Goal: Information Seeking & Learning: Learn about a topic

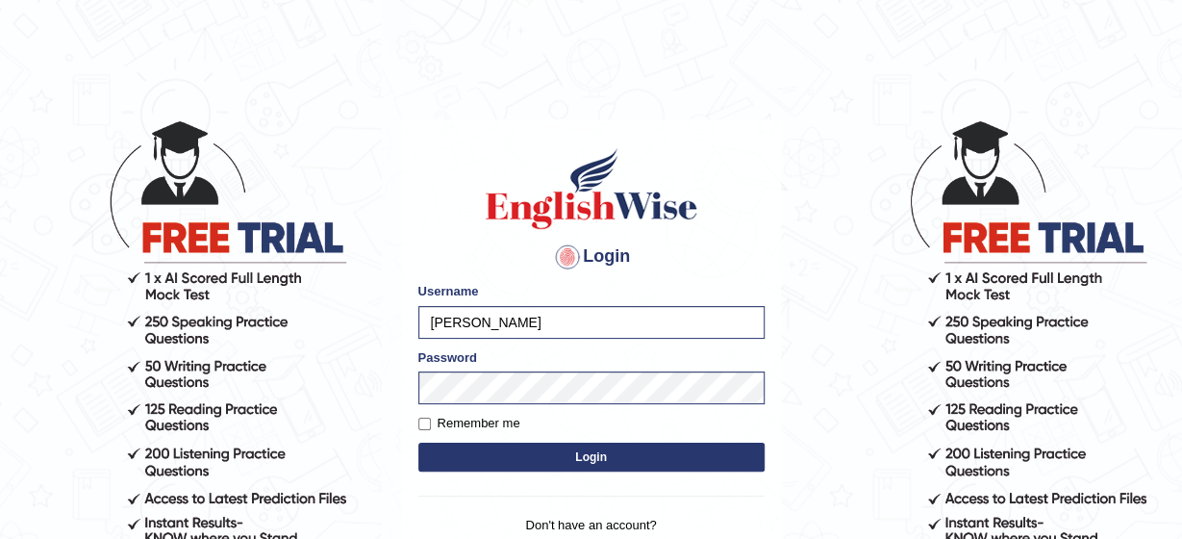
click at [504, 446] on button "Login" at bounding box center [591, 456] width 346 height 29
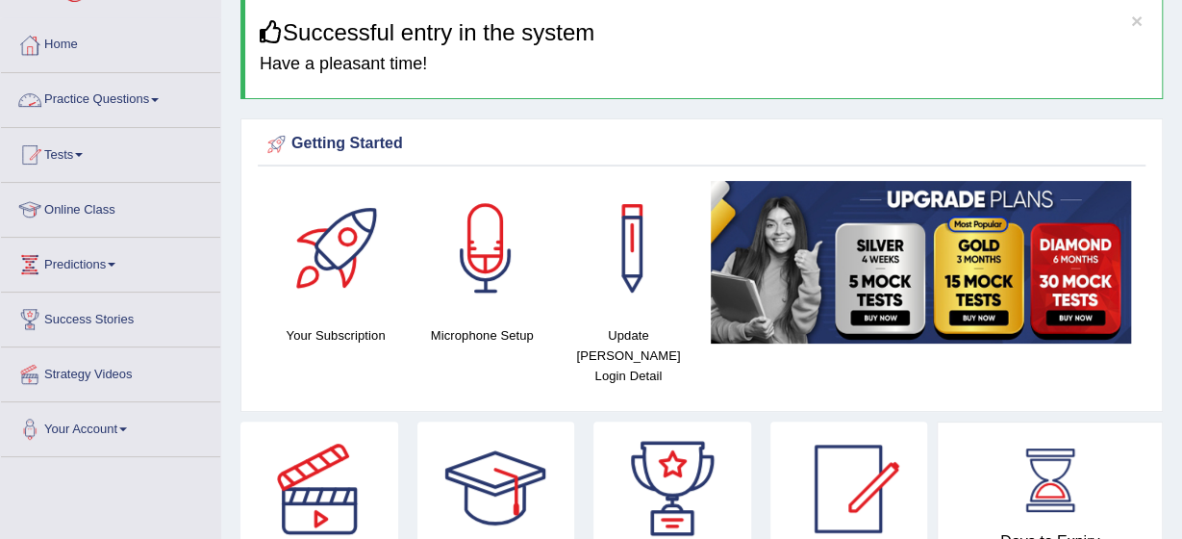
click at [159, 101] on span at bounding box center [155, 100] width 8 height 4
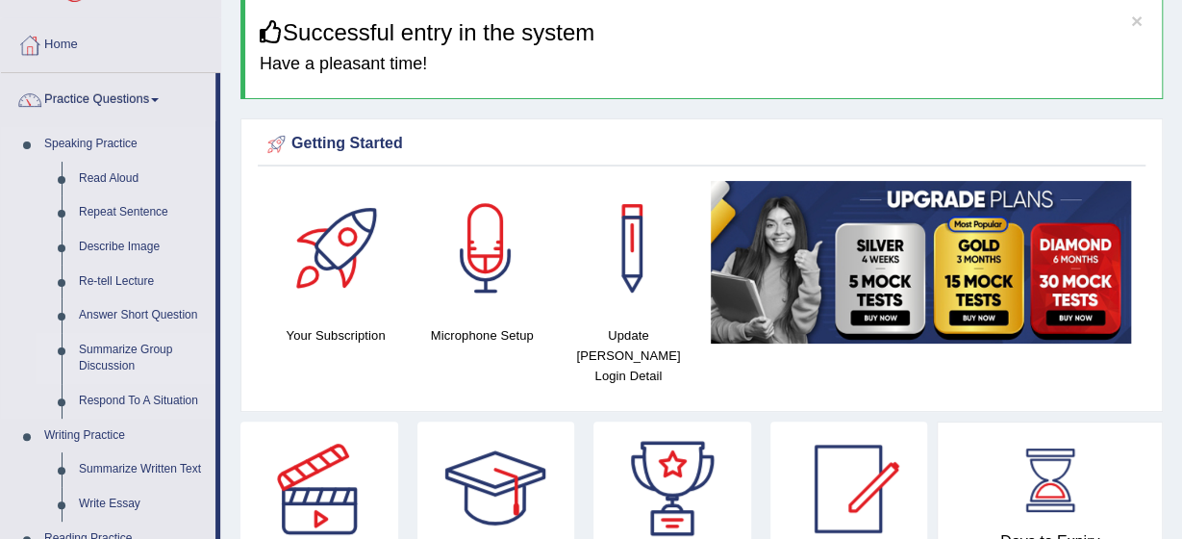
click at [110, 361] on link "Summarize Group Discussion" at bounding box center [142, 358] width 145 height 51
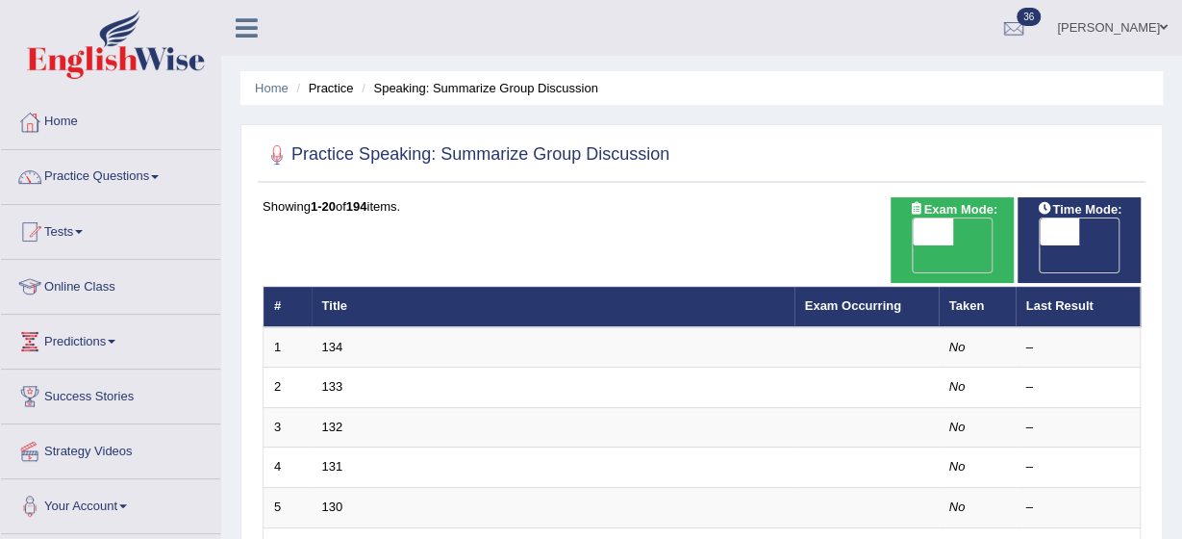
click at [156, 181] on link "Practice Questions" at bounding box center [110, 174] width 219 height 48
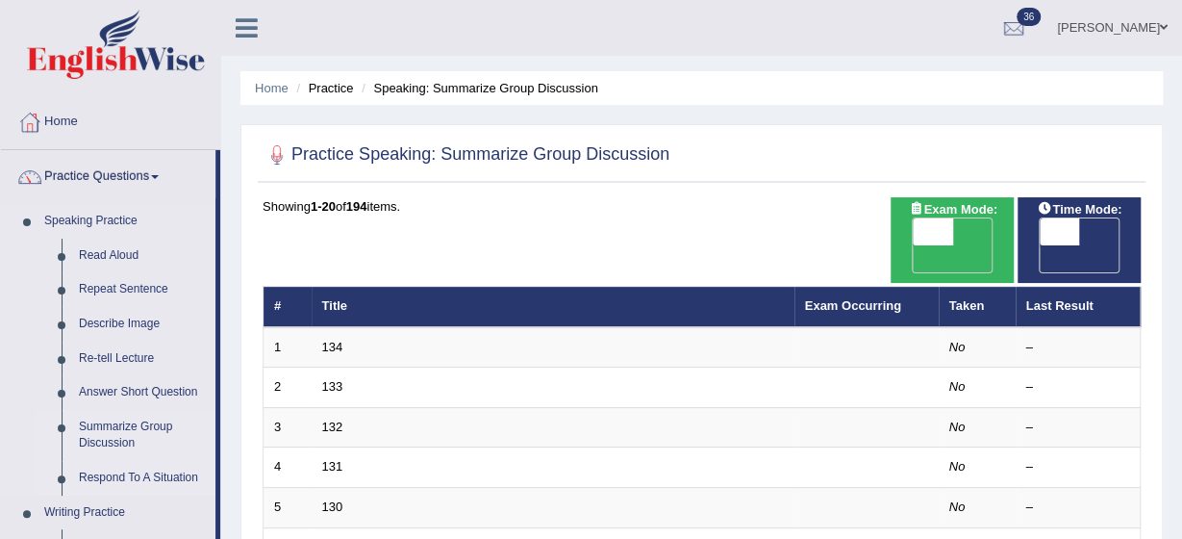
click at [155, 472] on link "Respond To A Situation" at bounding box center [142, 478] width 145 height 35
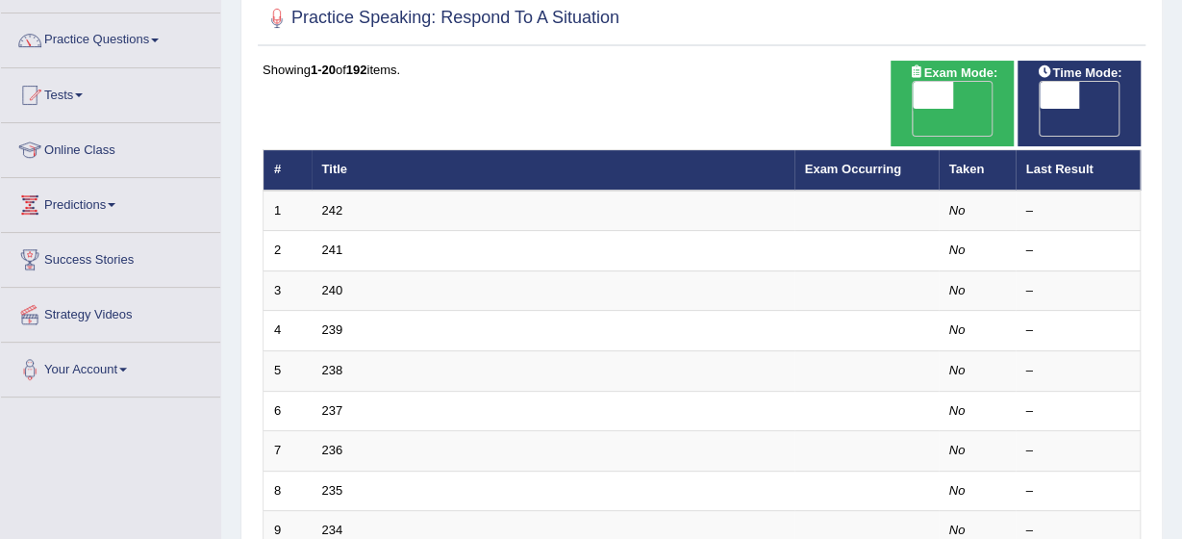
scroll to position [154, 0]
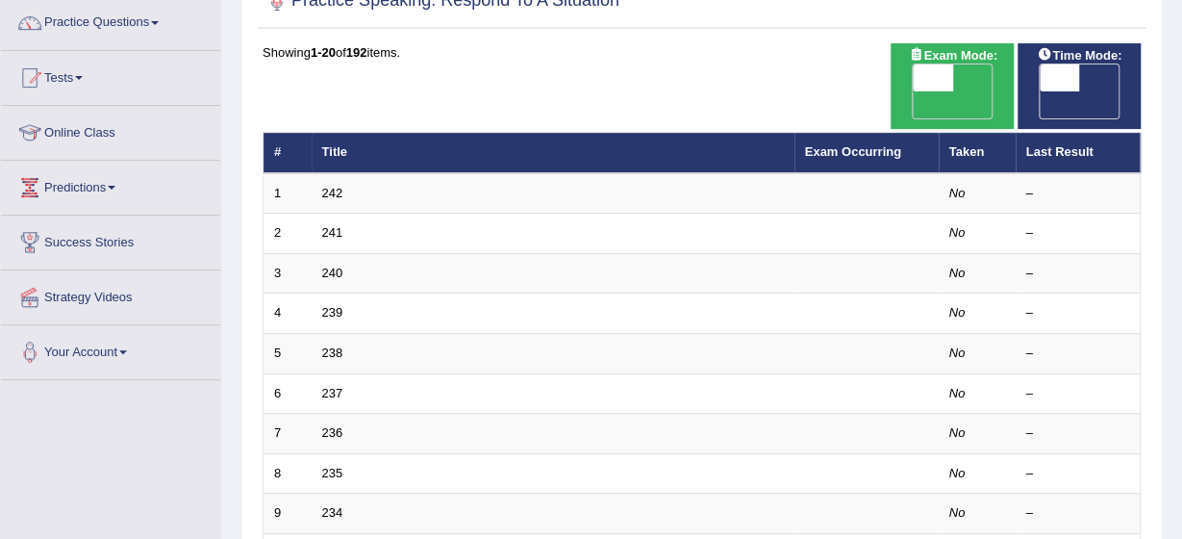
click at [1181, 3] on div "Home Practice Speaking: Respond To A Situation Practice Speaking: Respond To A …" at bounding box center [701, 472] width 961 height 1252
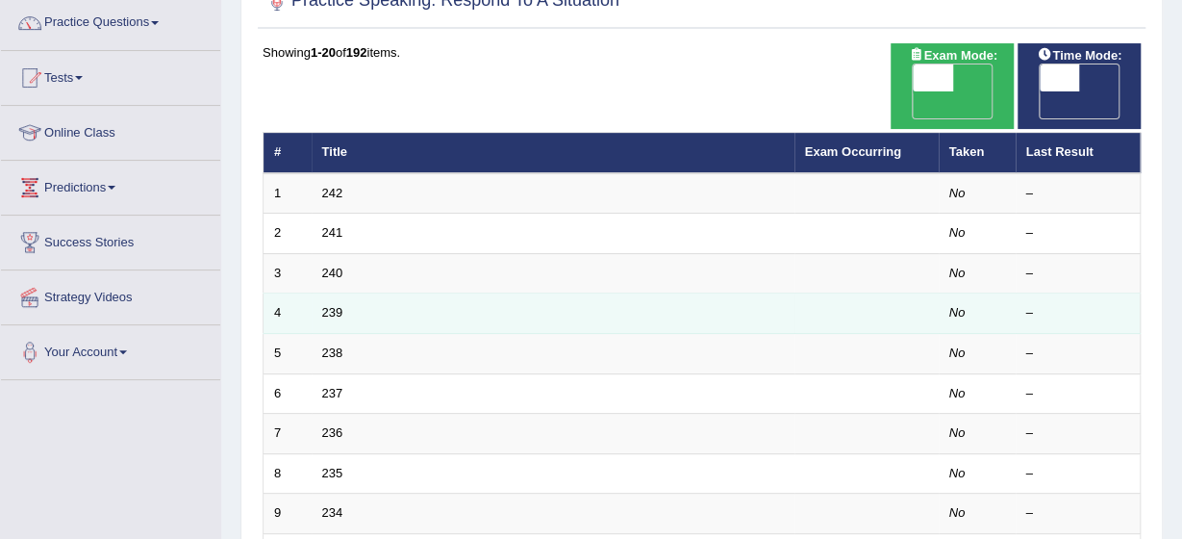
click at [893, 293] on td at bounding box center [867, 313] width 144 height 40
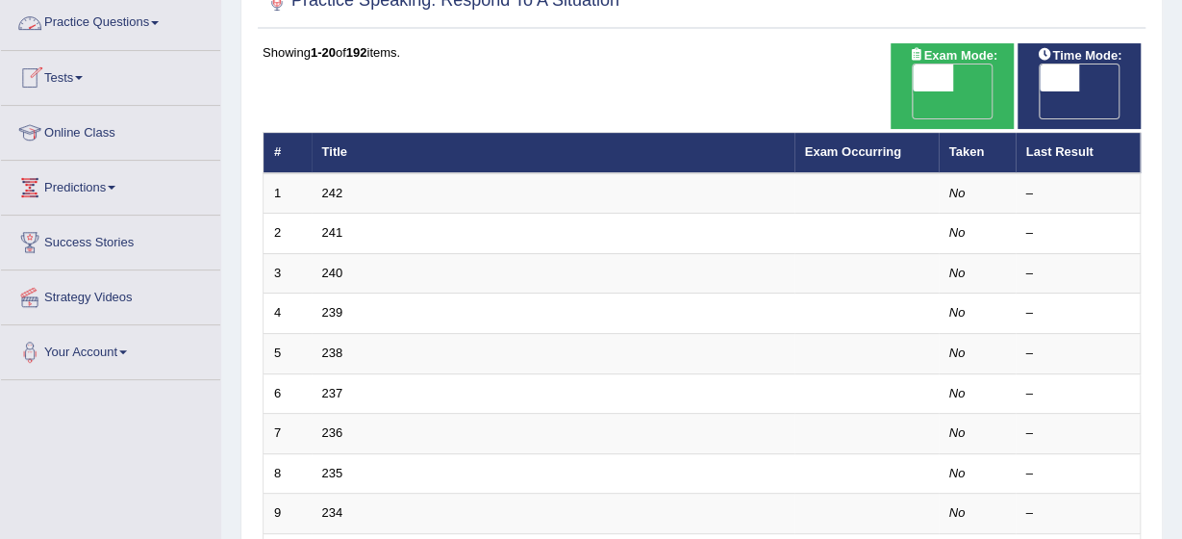
click at [142, 21] on link "Practice Questions" at bounding box center [110, 20] width 219 height 48
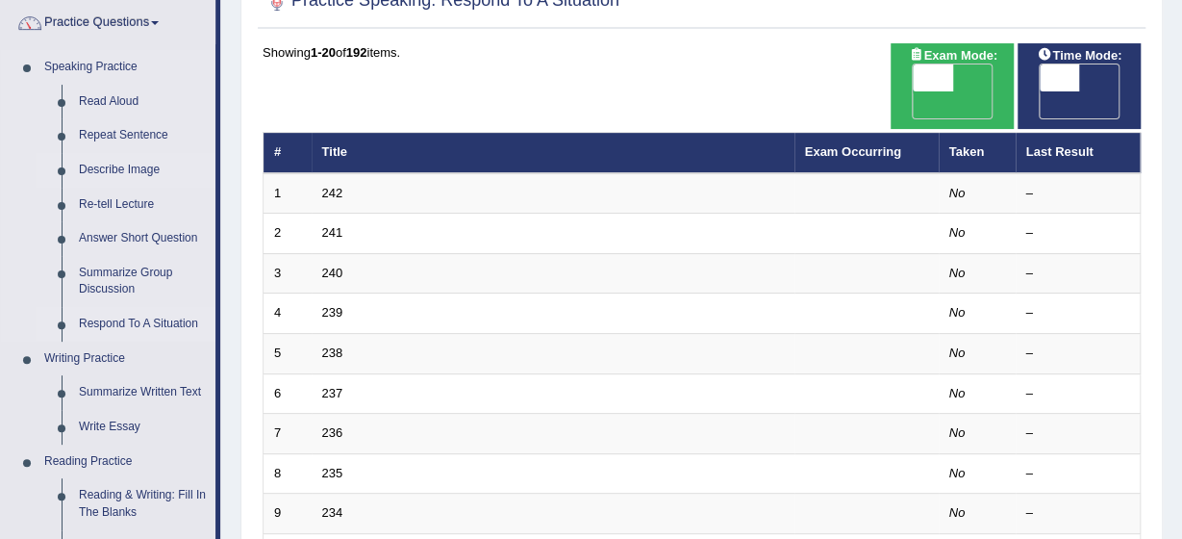
click at [108, 167] on link "Describe Image" at bounding box center [142, 170] width 145 height 35
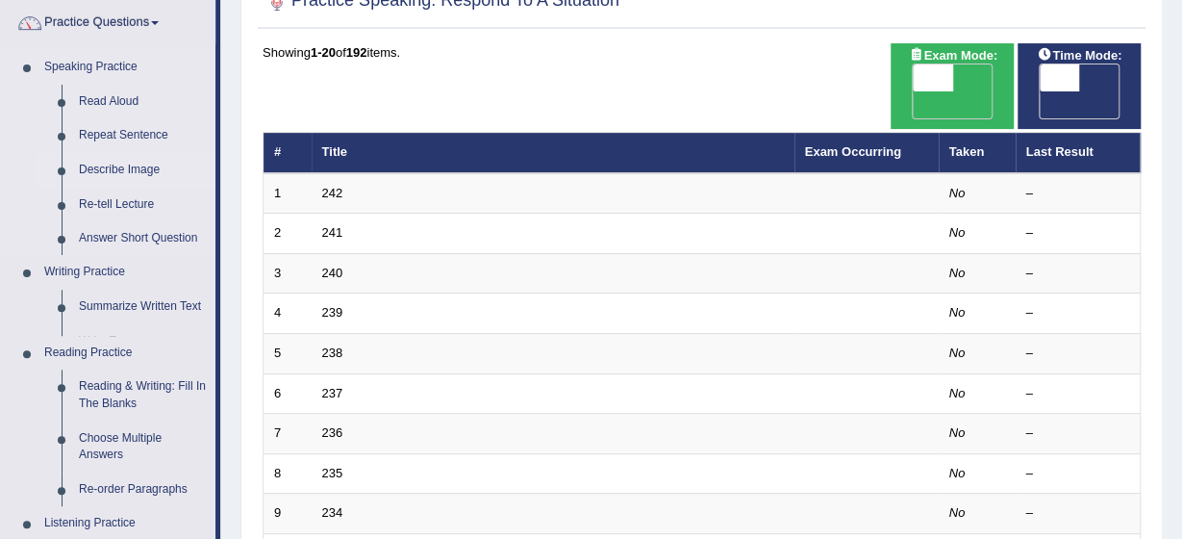
click at [108, 167] on link "Describe Image" at bounding box center [142, 170] width 145 height 35
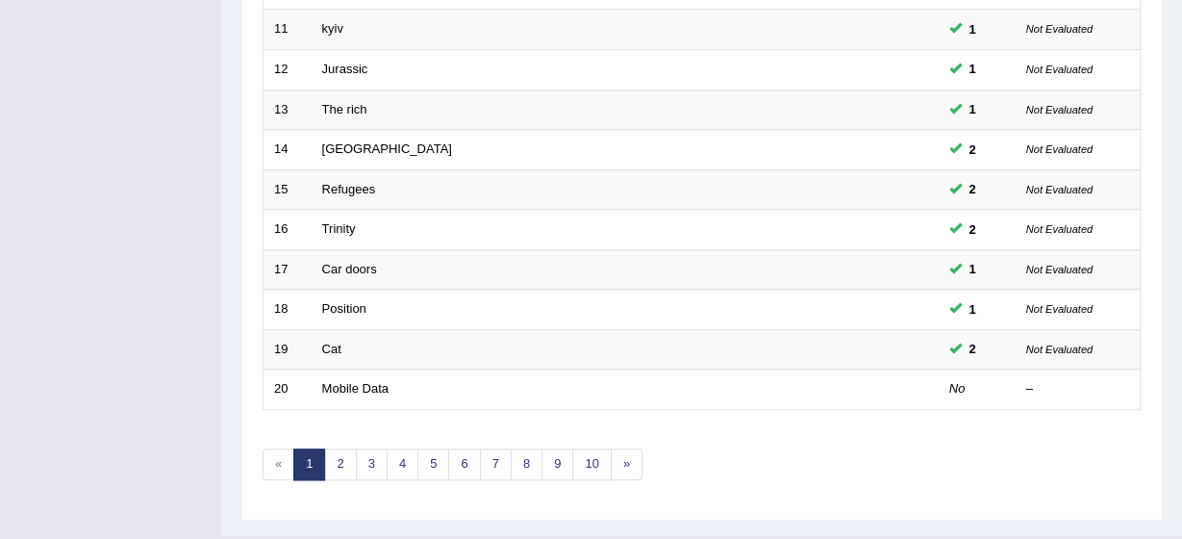
scroll to position [725, 0]
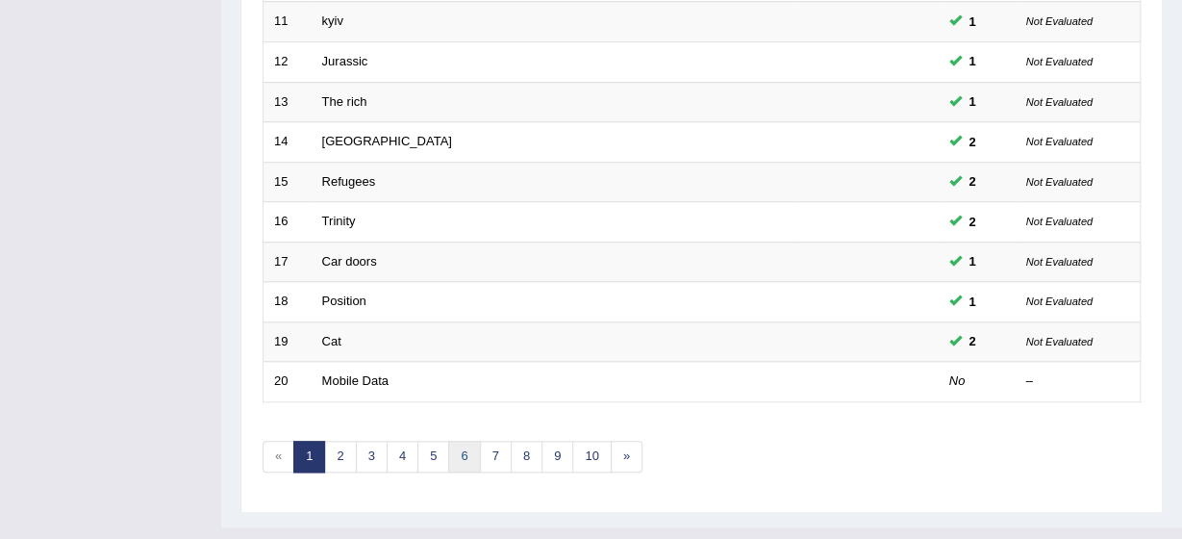
click at [454, 441] on link "6" at bounding box center [464, 457] width 32 height 32
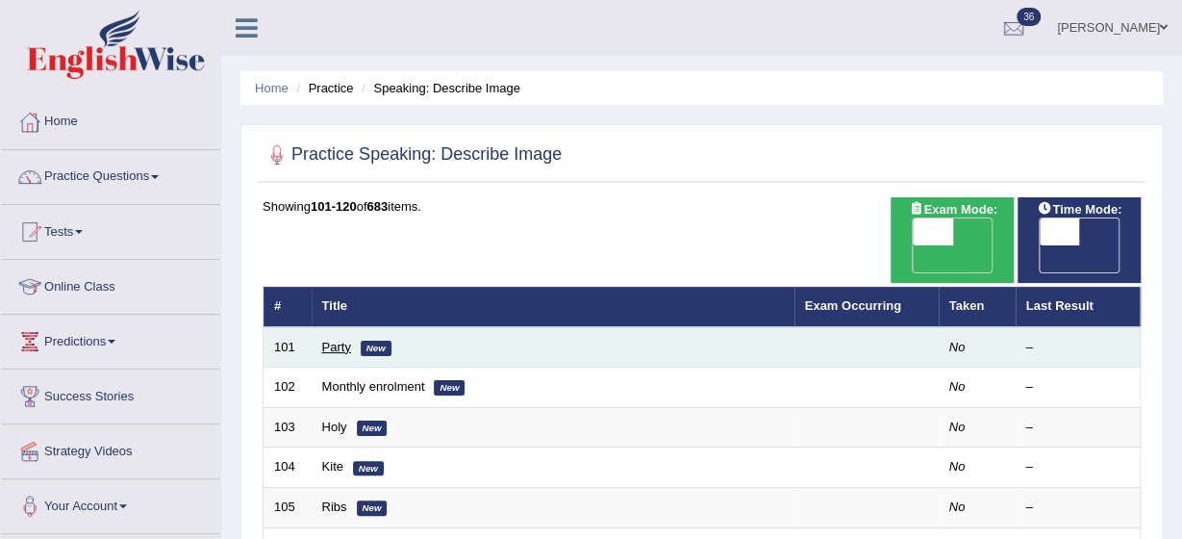
click at [335, 340] on link "Party" at bounding box center [336, 347] width 29 height 14
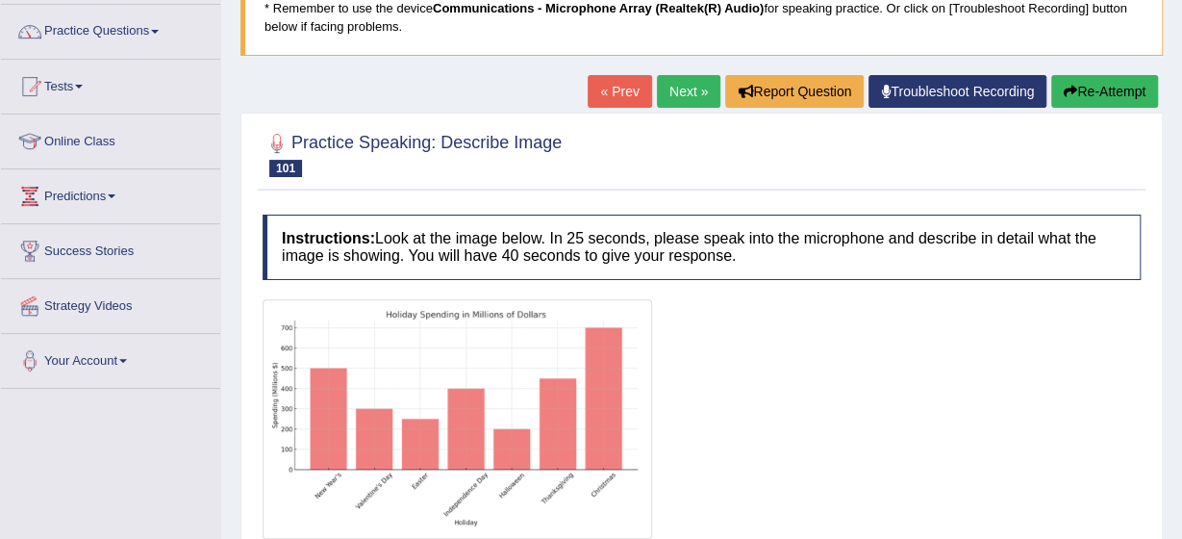
scroll to position [115, 0]
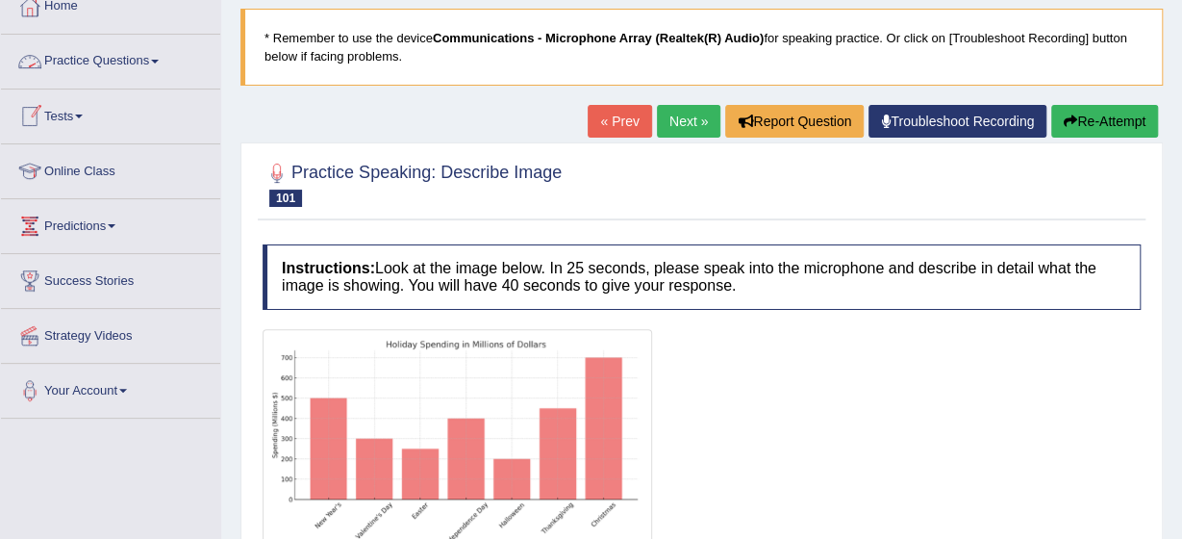
click at [162, 57] on link "Practice Questions" at bounding box center [110, 59] width 219 height 48
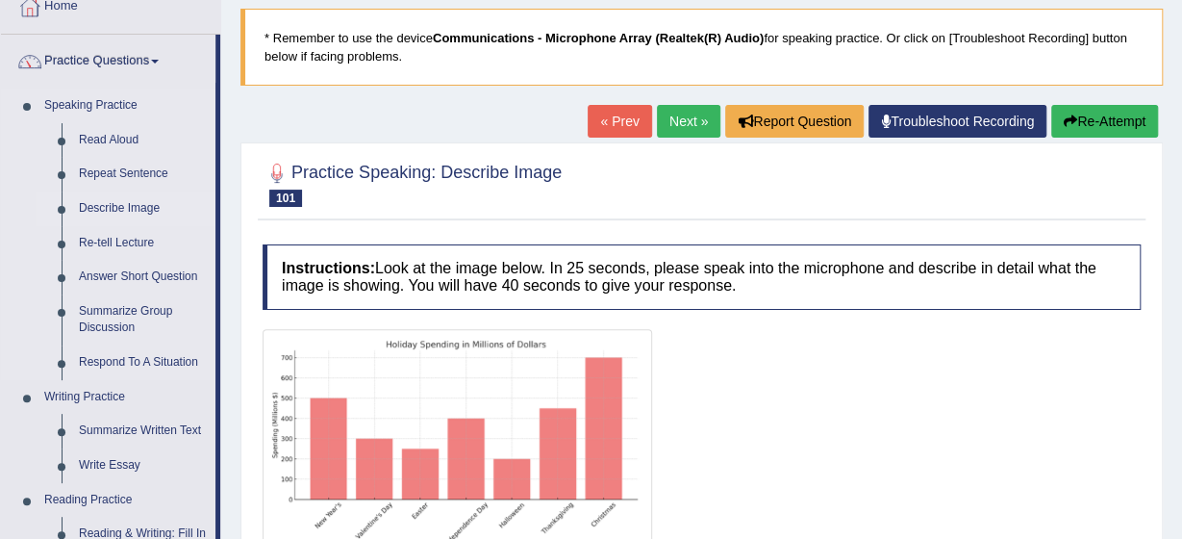
click at [110, 200] on link "Describe Image" at bounding box center [142, 208] width 145 height 35
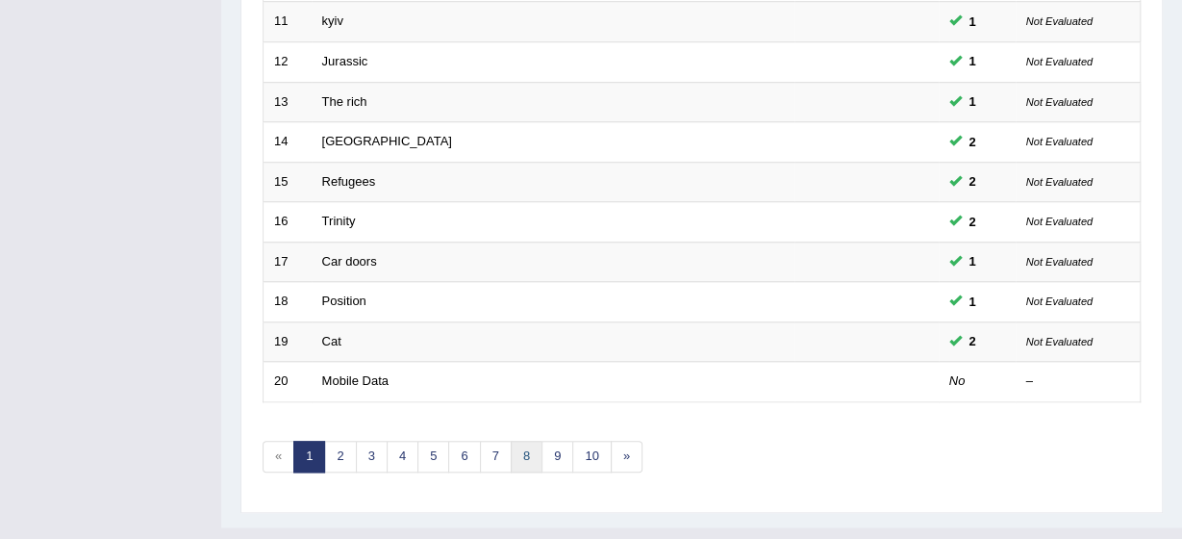
scroll to position [725, 0]
click at [486, 441] on link "7" at bounding box center [496, 457] width 32 height 32
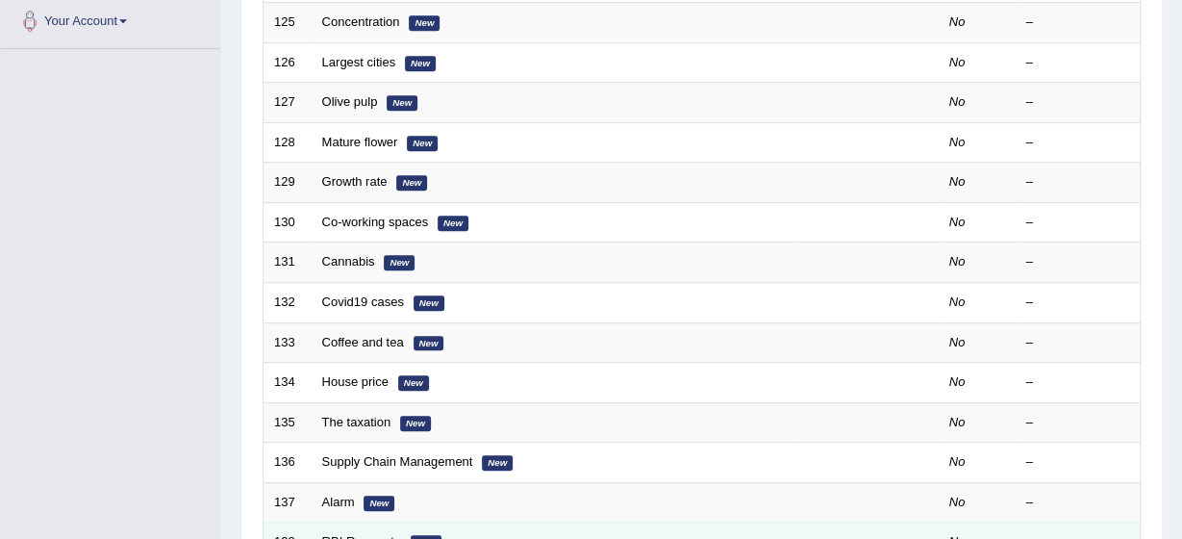
scroll to position [485, 0]
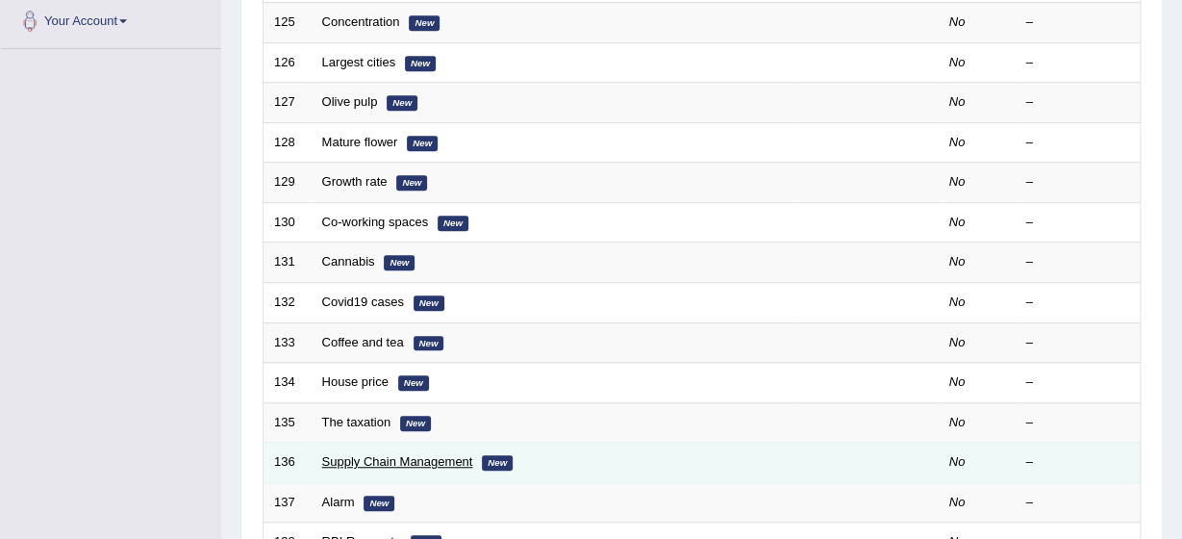
click at [417, 454] on link "Supply Chain Management" at bounding box center [397, 461] width 151 height 14
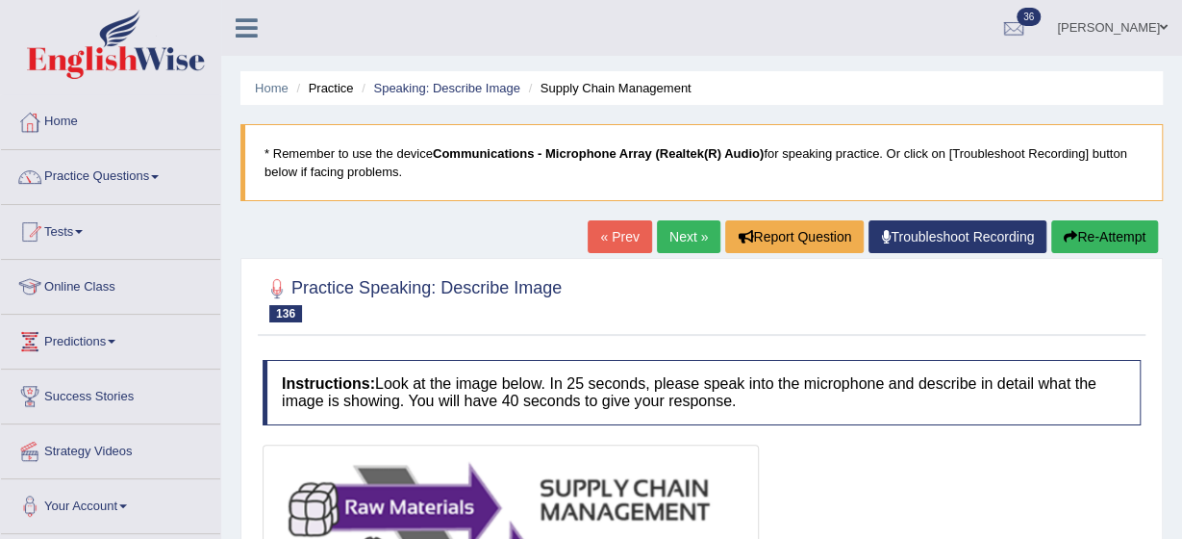
click at [158, 172] on link "Practice Questions" at bounding box center [110, 174] width 219 height 48
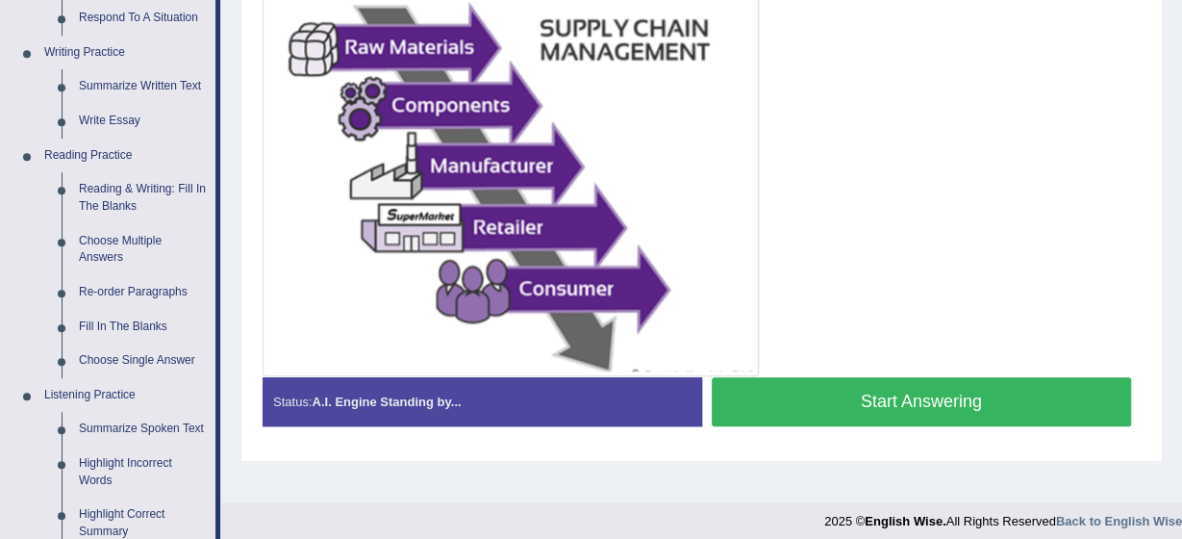
scroll to position [478, 0]
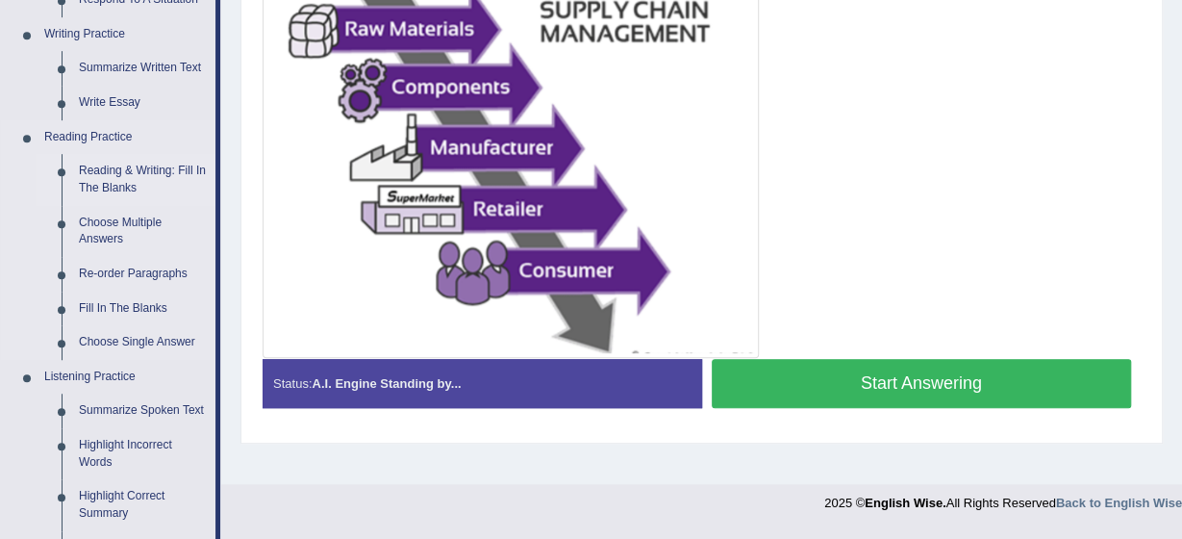
click at [102, 172] on link "Reading & Writing: Fill In The Blanks" at bounding box center [142, 179] width 145 height 51
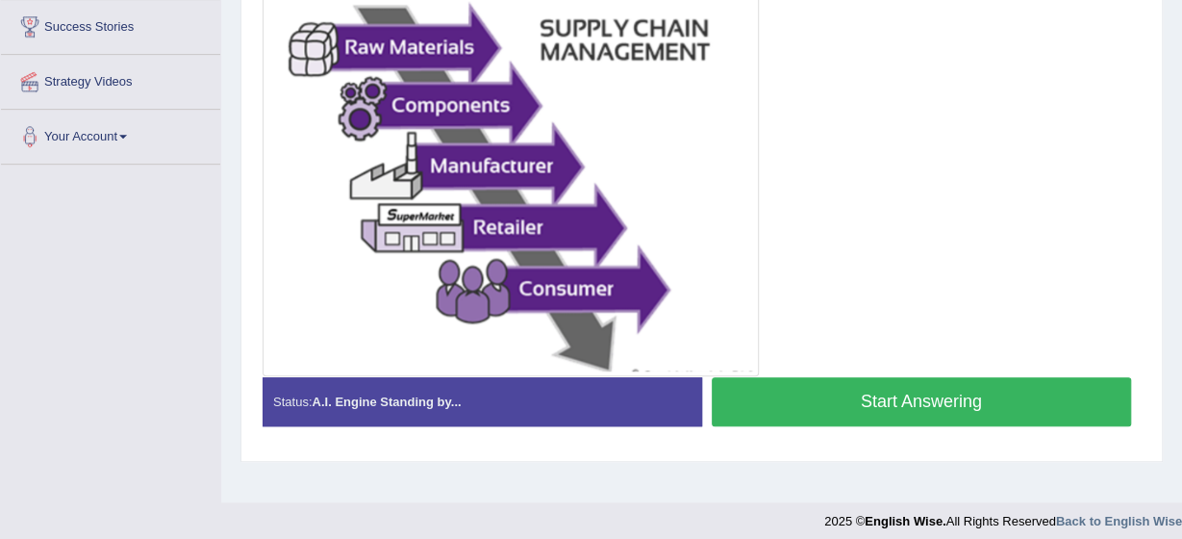
scroll to position [471, 0]
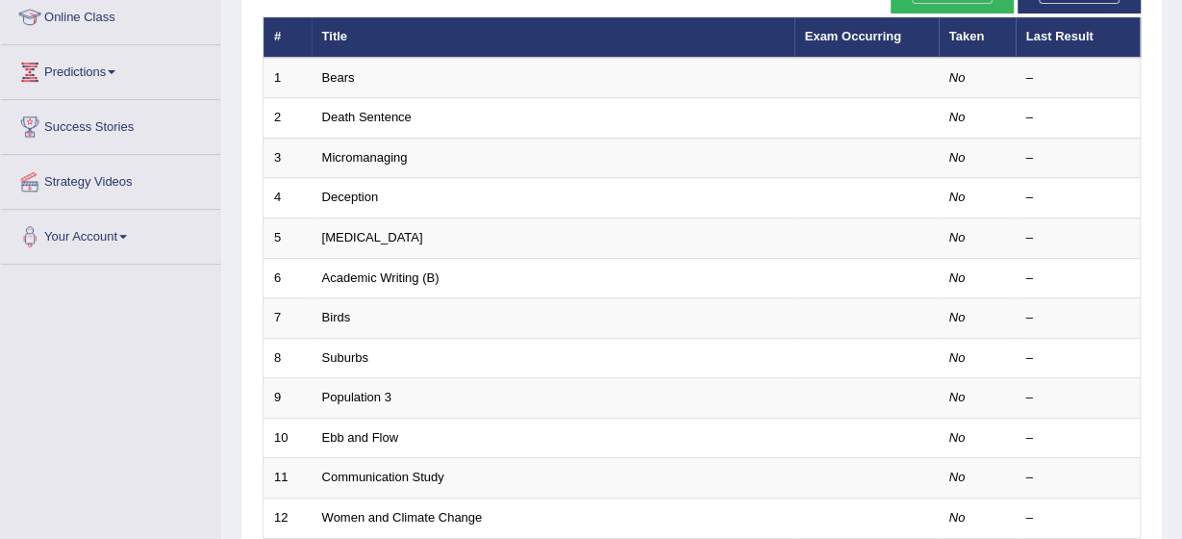
scroll to position [231, 0]
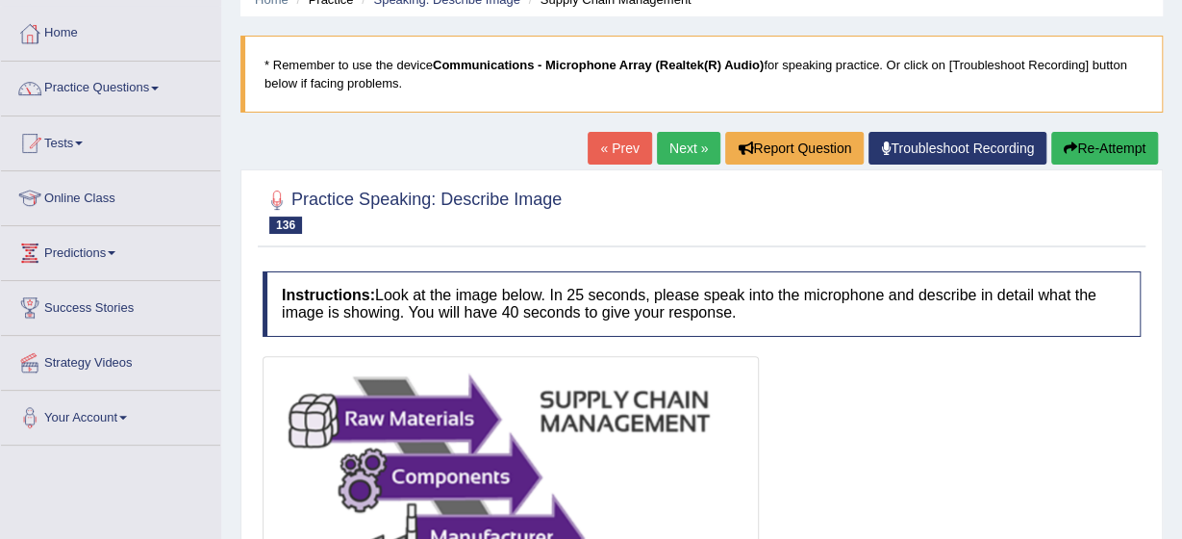
scroll to position [63, 0]
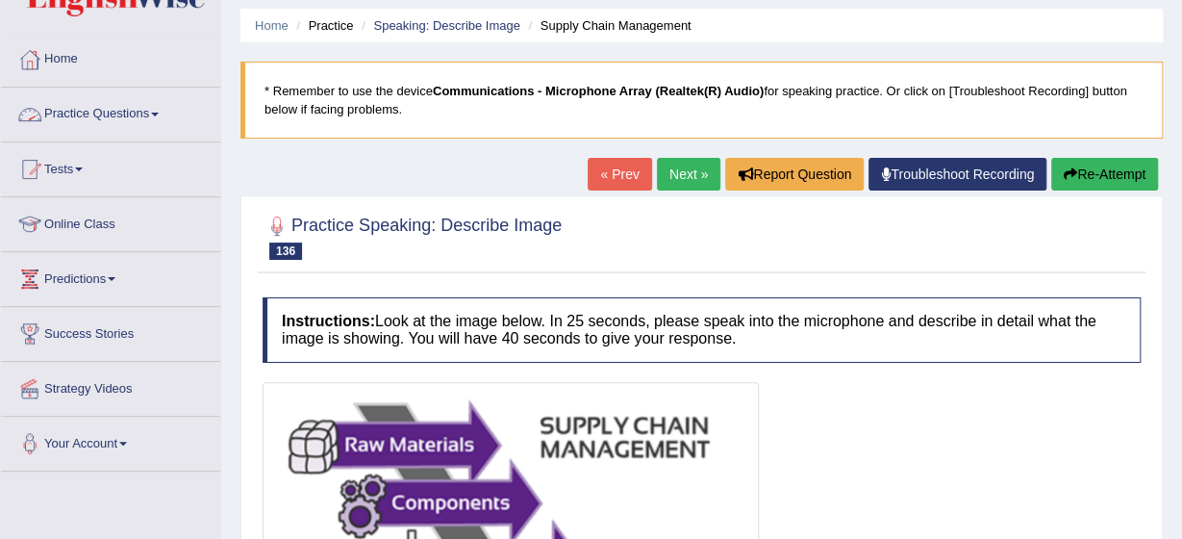
click at [164, 106] on link "Practice Questions" at bounding box center [110, 112] width 219 height 48
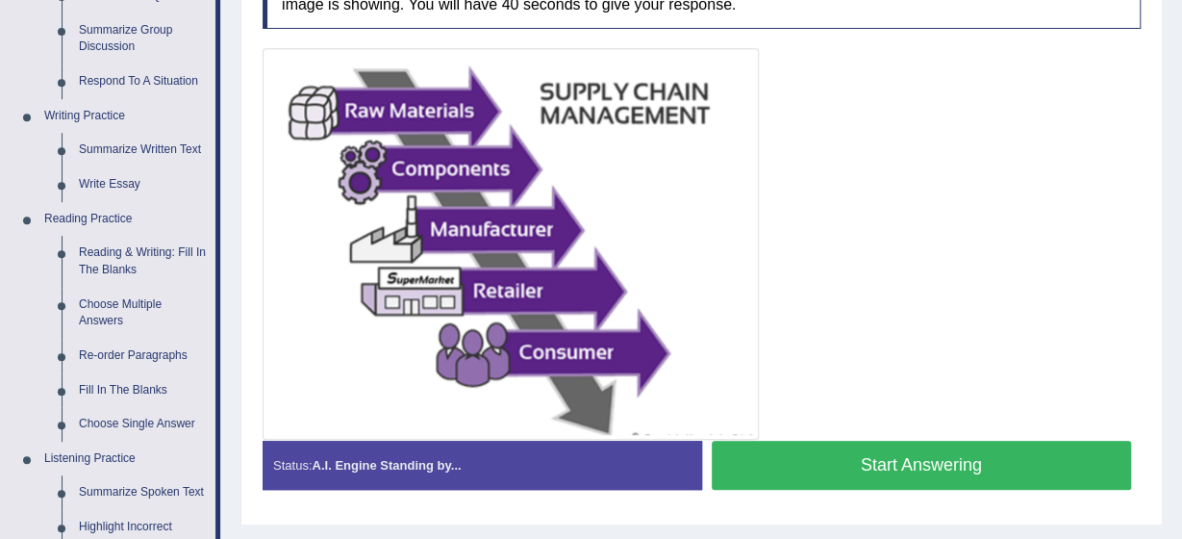
scroll to position [460, 0]
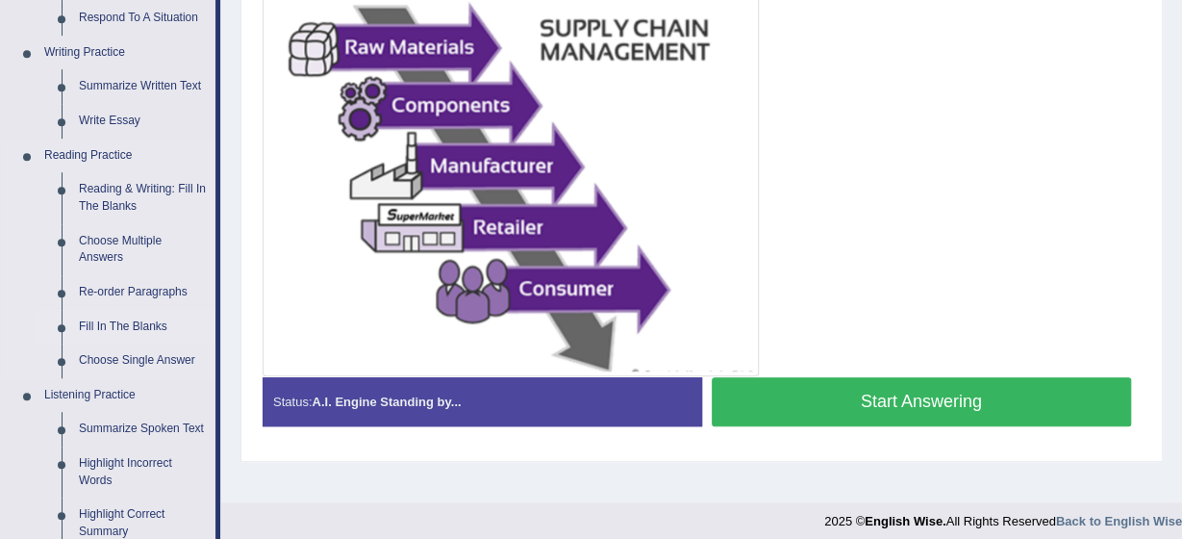
click at [107, 324] on link "Fill In The Blanks" at bounding box center [142, 327] width 145 height 35
click at [107, 324] on ul "Reading & Writing: Fill In The Blanks Choose Multiple Answers Re-order Paragrap…" at bounding box center [126, 274] width 180 height 205
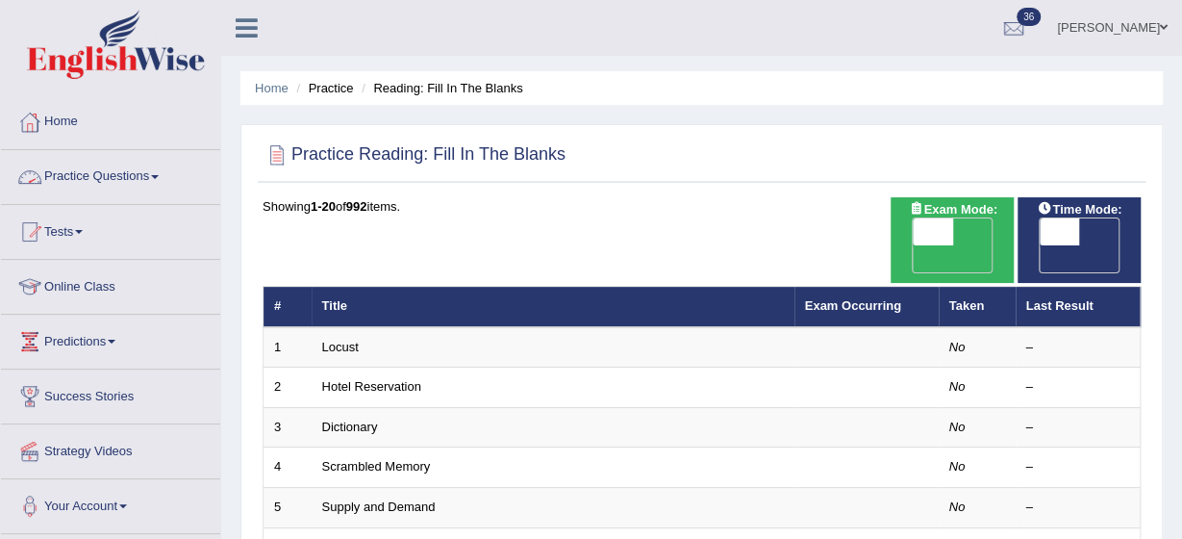
click at [154, 170] on link "Practice Questions" at bounding box center [110, 174] width 219 height 48
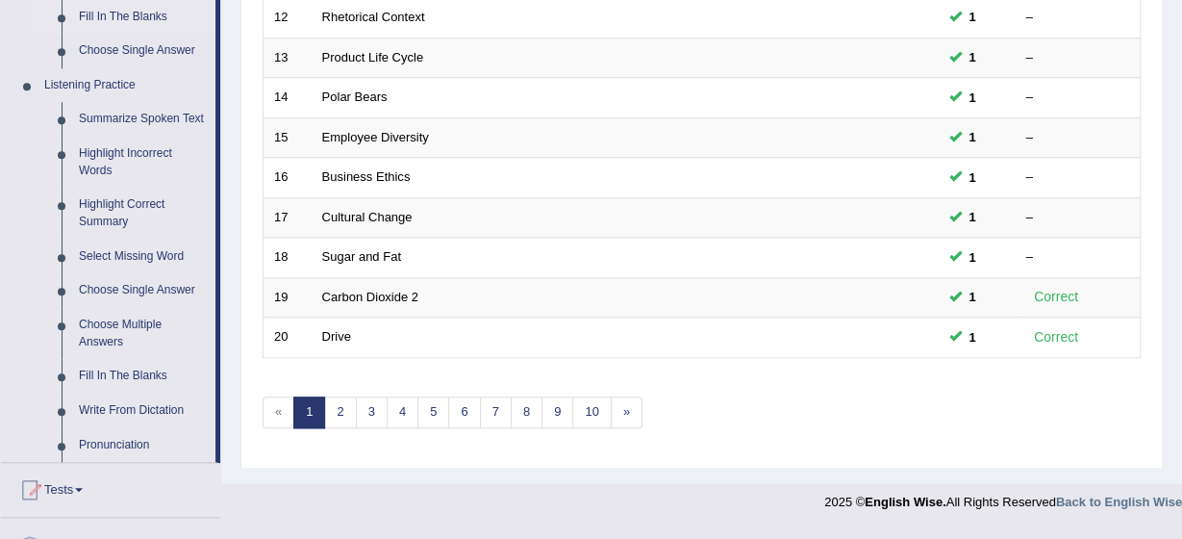
scroll to position [808, 0]
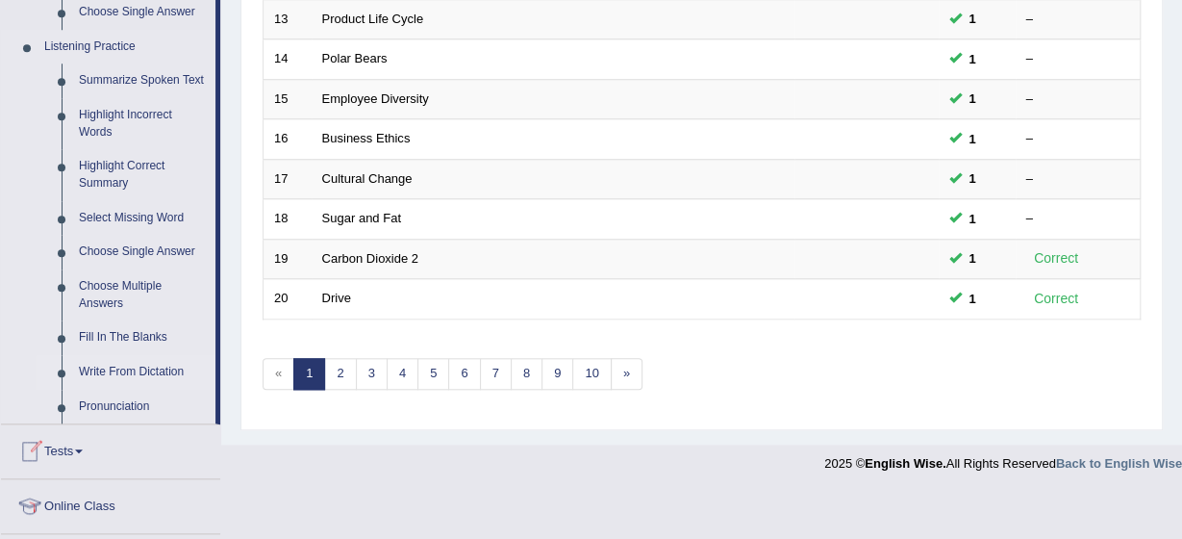
click at [114, 368] on link "Write From Dictation" at bounding box center [142, 372] width 145 height 35
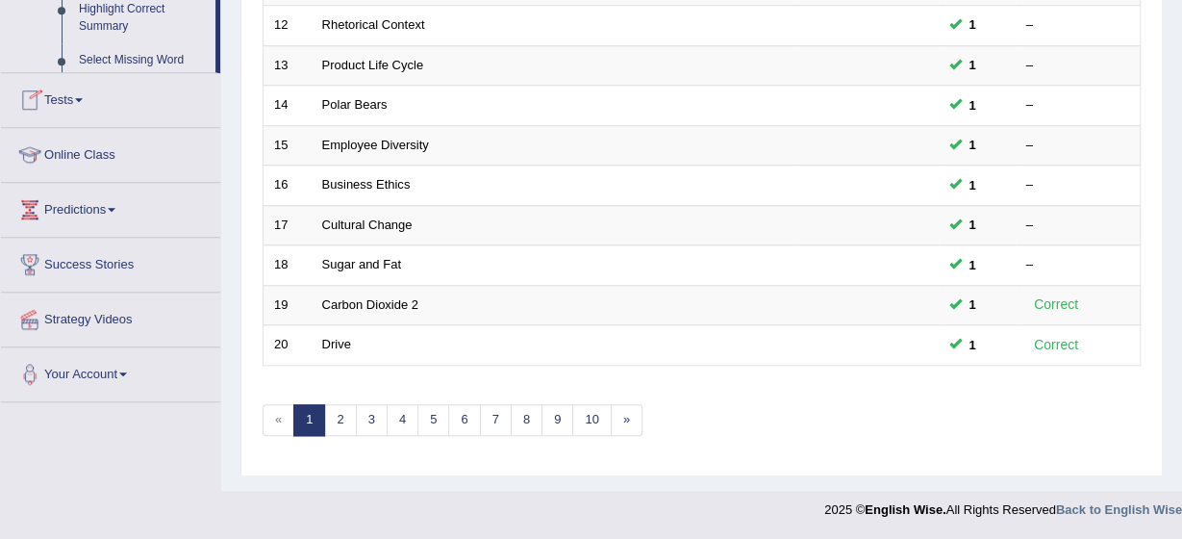
scroll to position [473, 0]
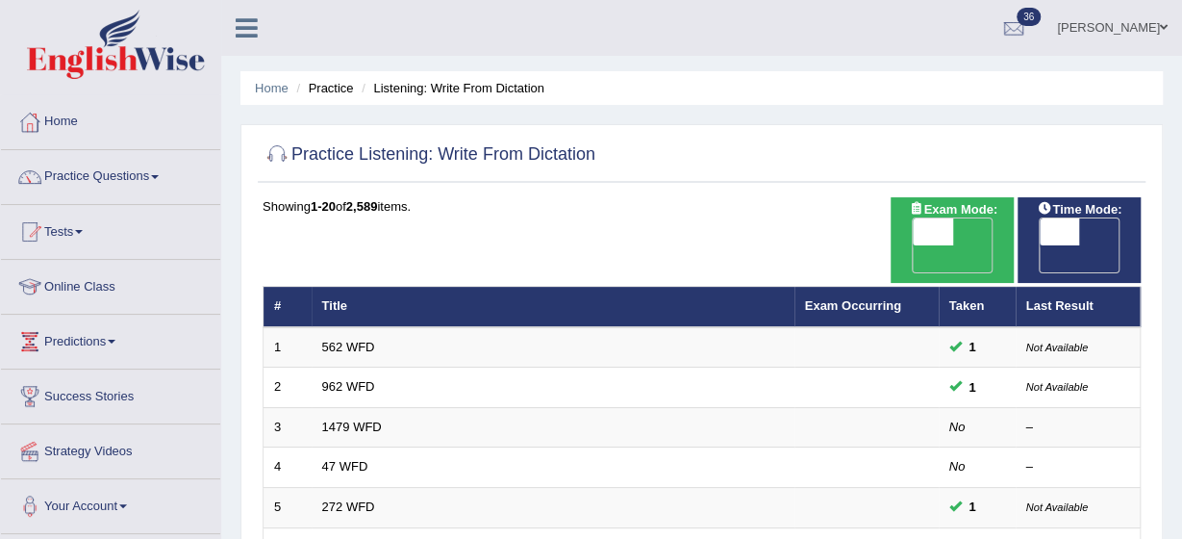
click at [914, 245] on span "OFF" at bounding box center [893, 258] width 40 height 27
checkbox input "true"
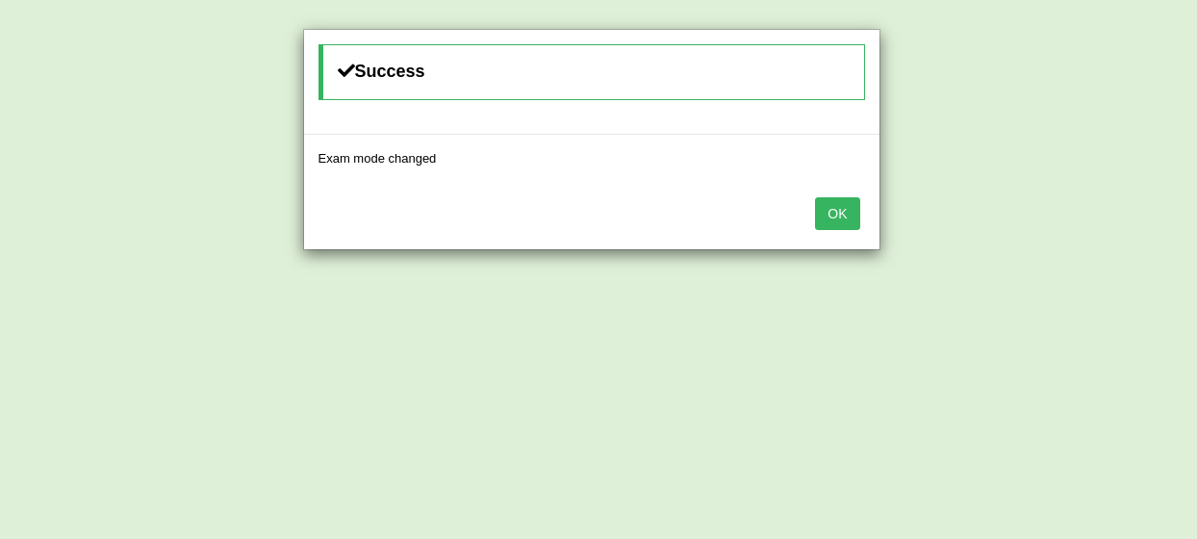
click at [846, 207] on button "OK" at bounding box center [837, 213] width 44 height 33
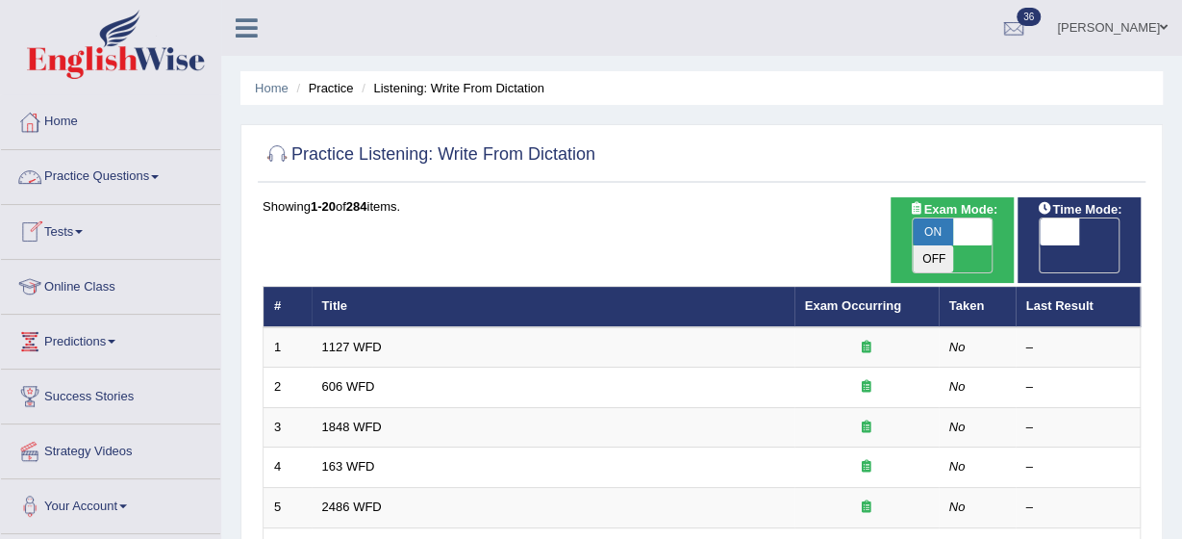
click at [156, 171] on link "Practice Questions" at bounding box center [110, 174] width 219 height 48
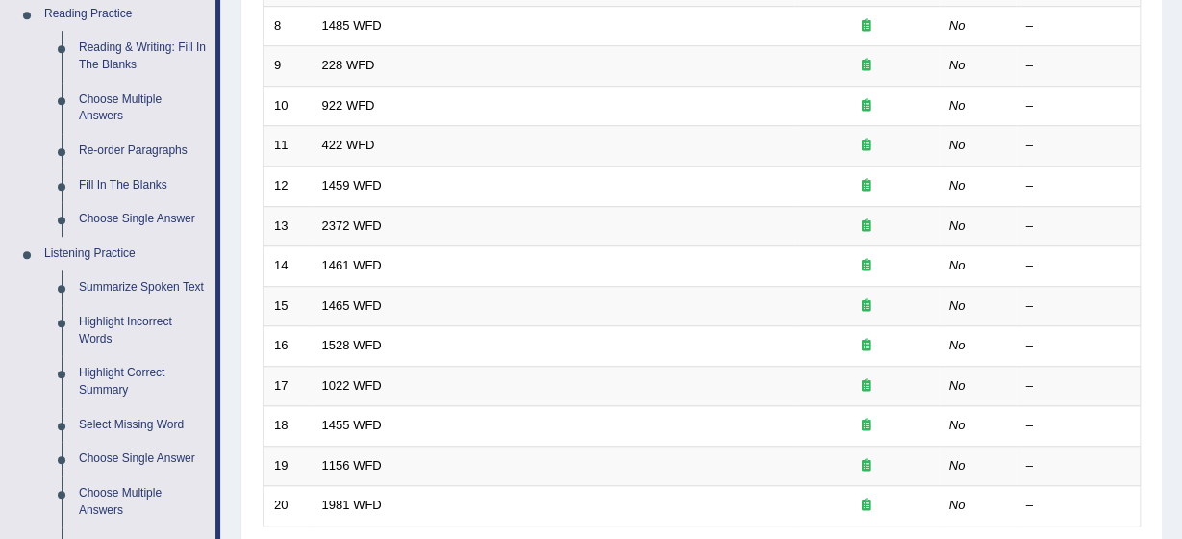
scroll to position [716, 0]
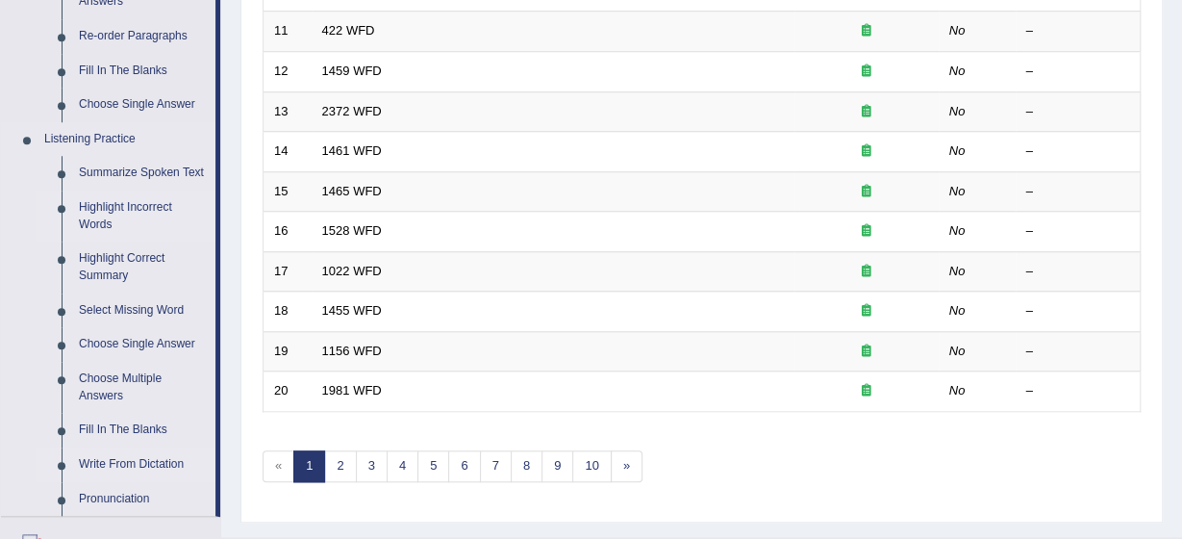
click at [103, 209] on link "Highlight Incorrect Words" at bounding box center [142, 215] width 145 height 51
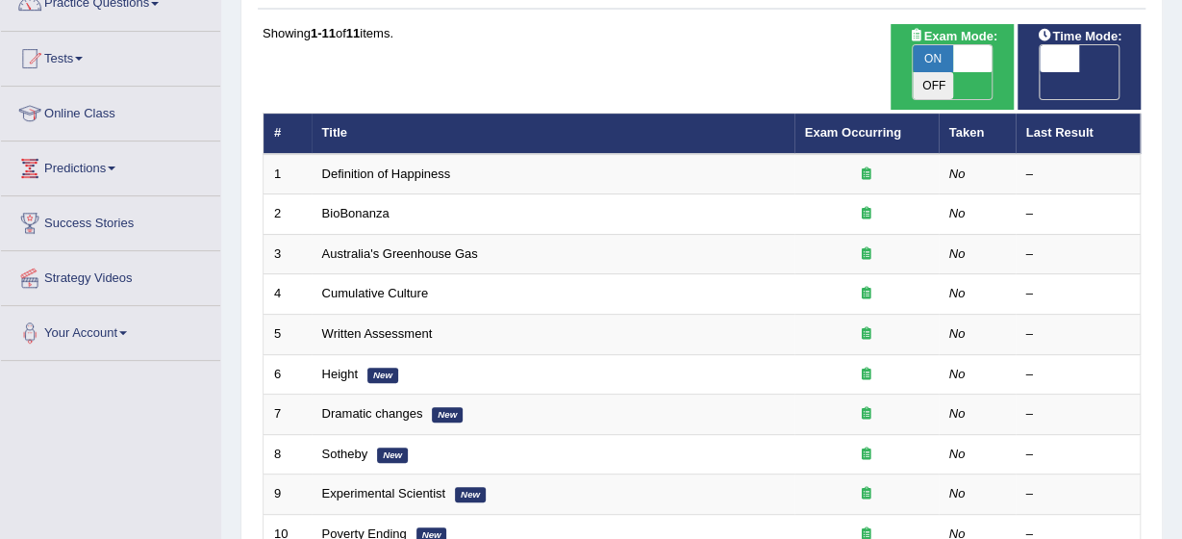
scroll to position [164, 0]
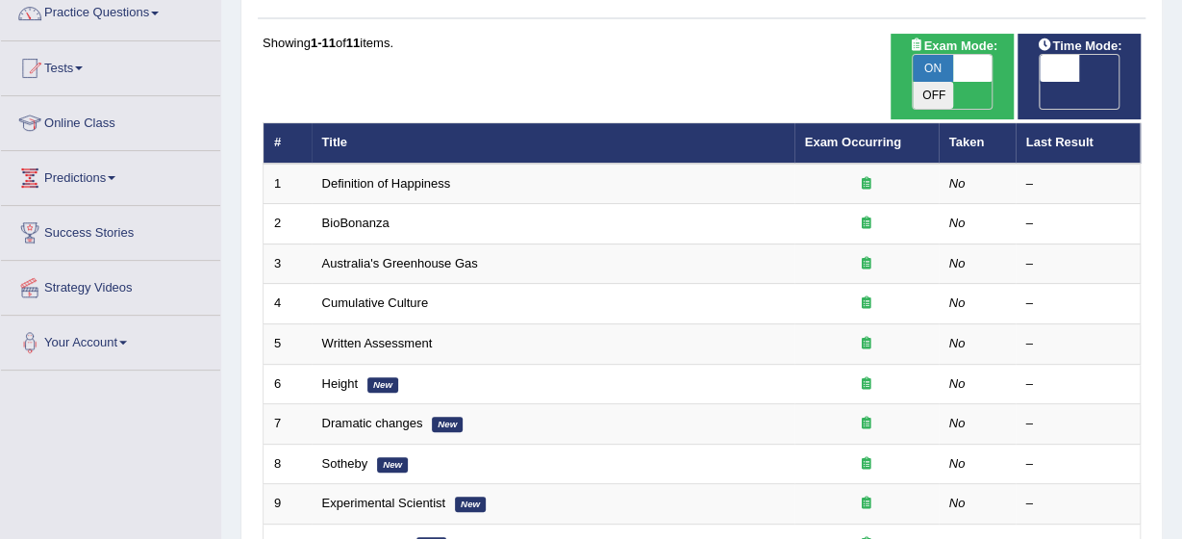
click at [933, 61] on span "ON" at bounding box center [933, 68] width 40 height 27
checkbox input "false"
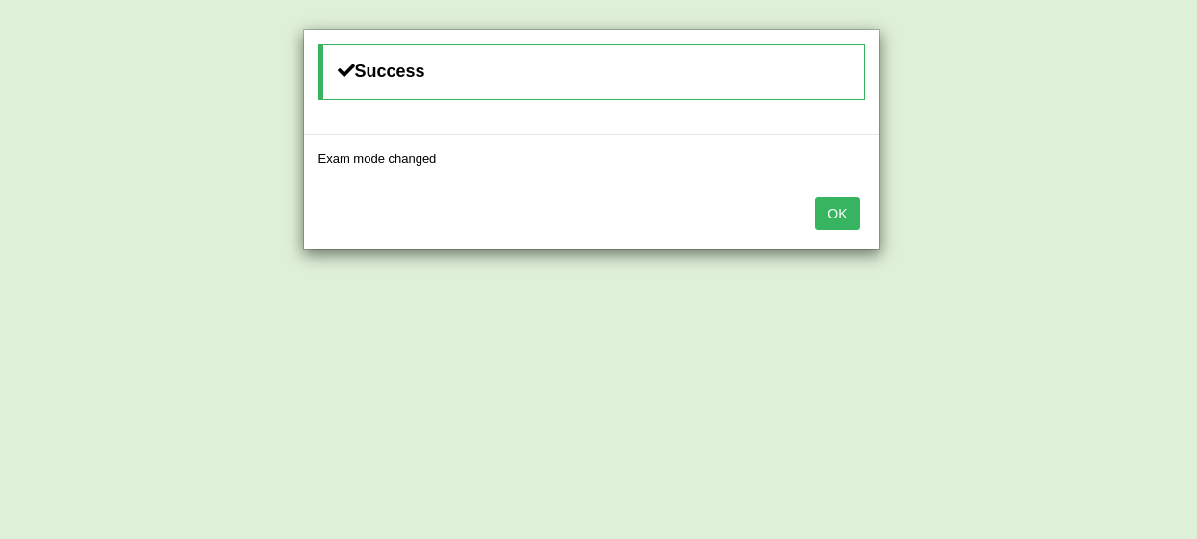
click at [836, 206] on button "OK" at bounding box center [837, 213] width 44 height 33
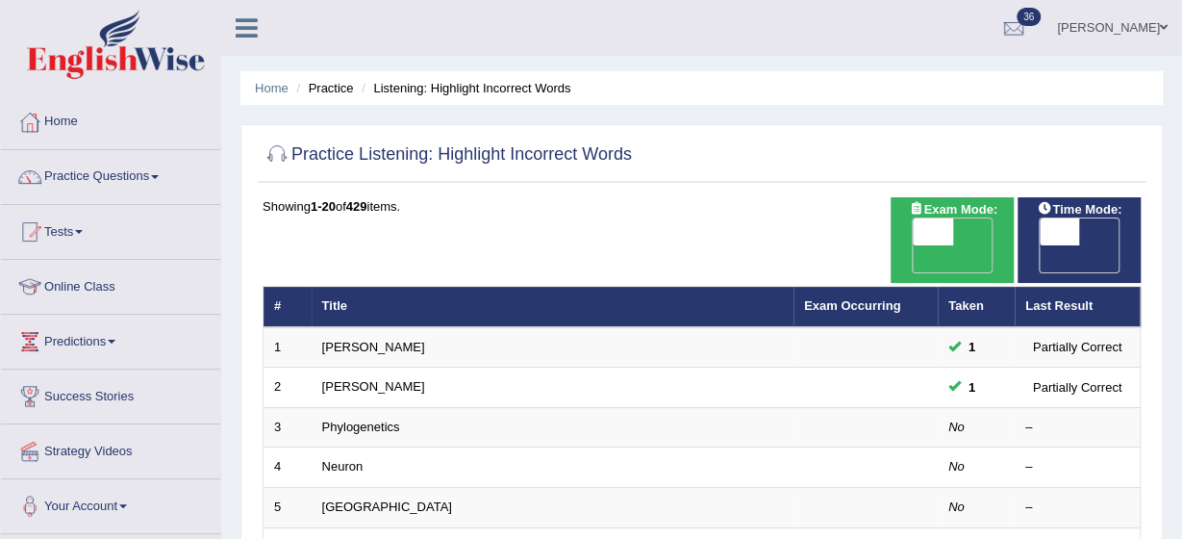
click at [149, 166] on link "Practice Questions" at bounding box center [110, 174] width 219 height 48
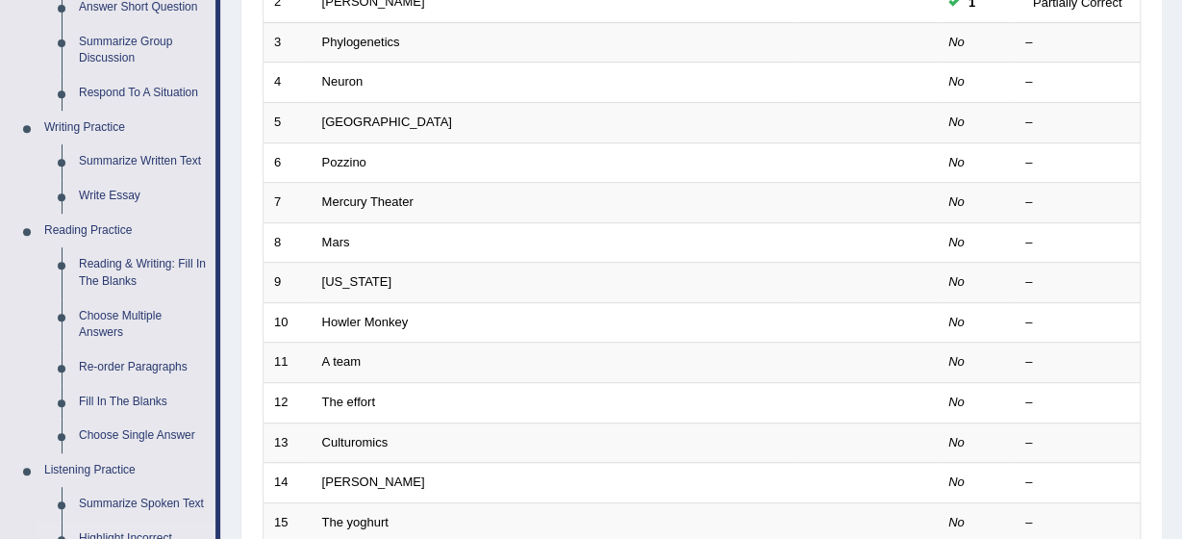
scroll to position [423, 0]
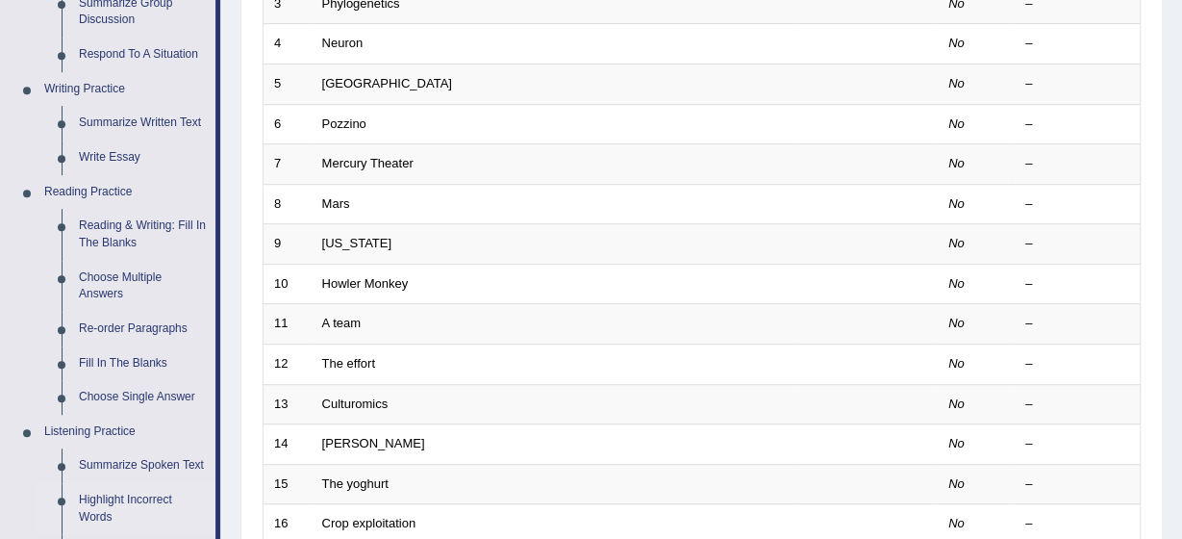
click at [96, 465] on link "Summarize Spoken Text" at bounding box center [142, 465] width 145 height 35
click at [96, 465] on ul "Home Practice Questions Speaking Practice Read Aloud Repeat Sentence Describe I…" at bounding box center [110, 405] width 219 height 1466
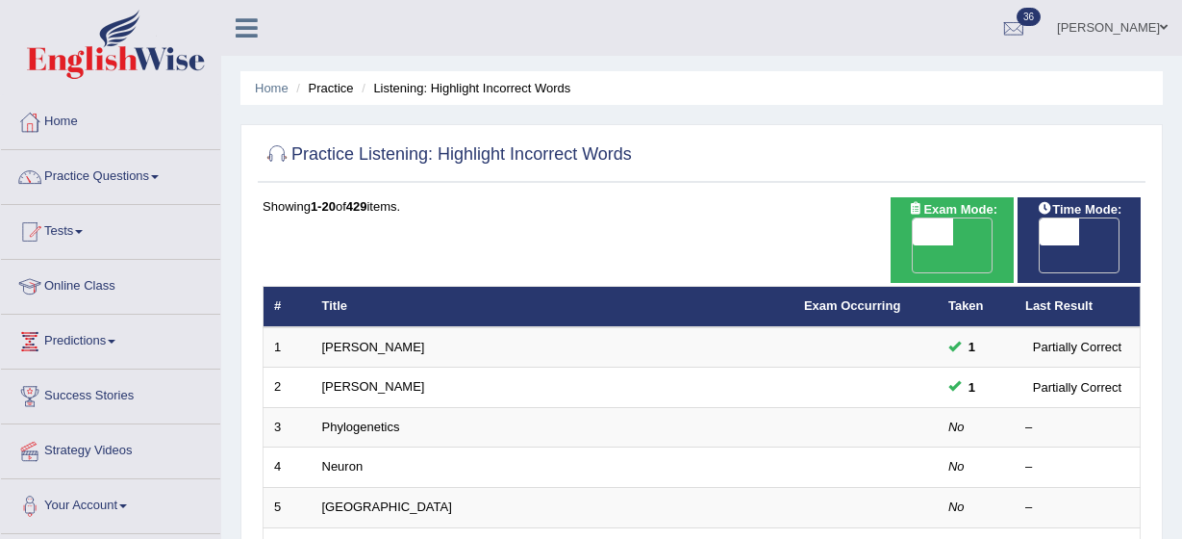
scroll to position [428, 0]
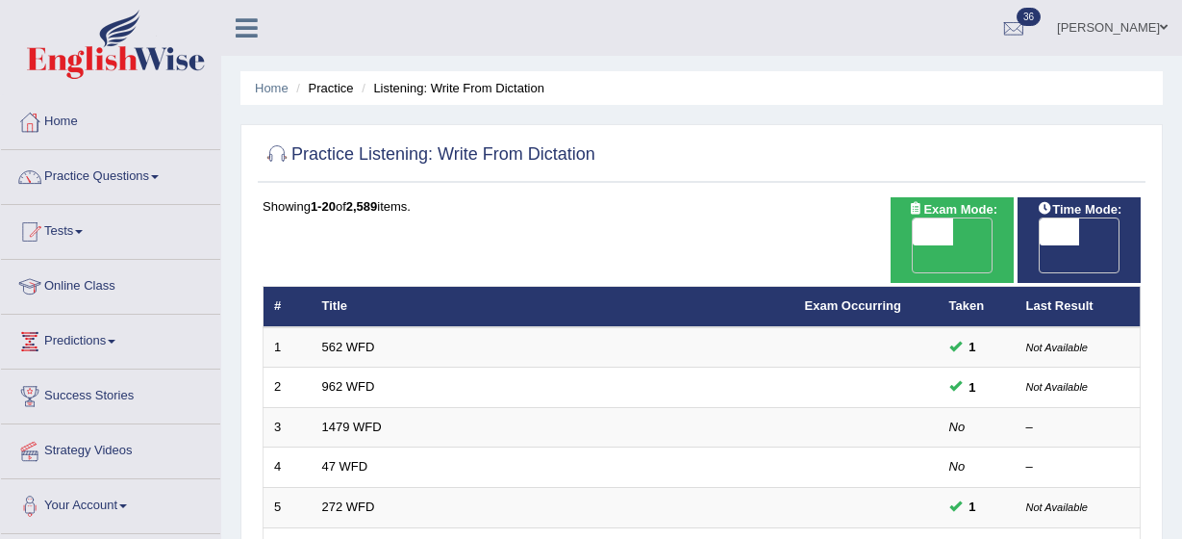
scroll to position [376, 0]
